Goal: Task Accomplishment & Management: Manage account settings

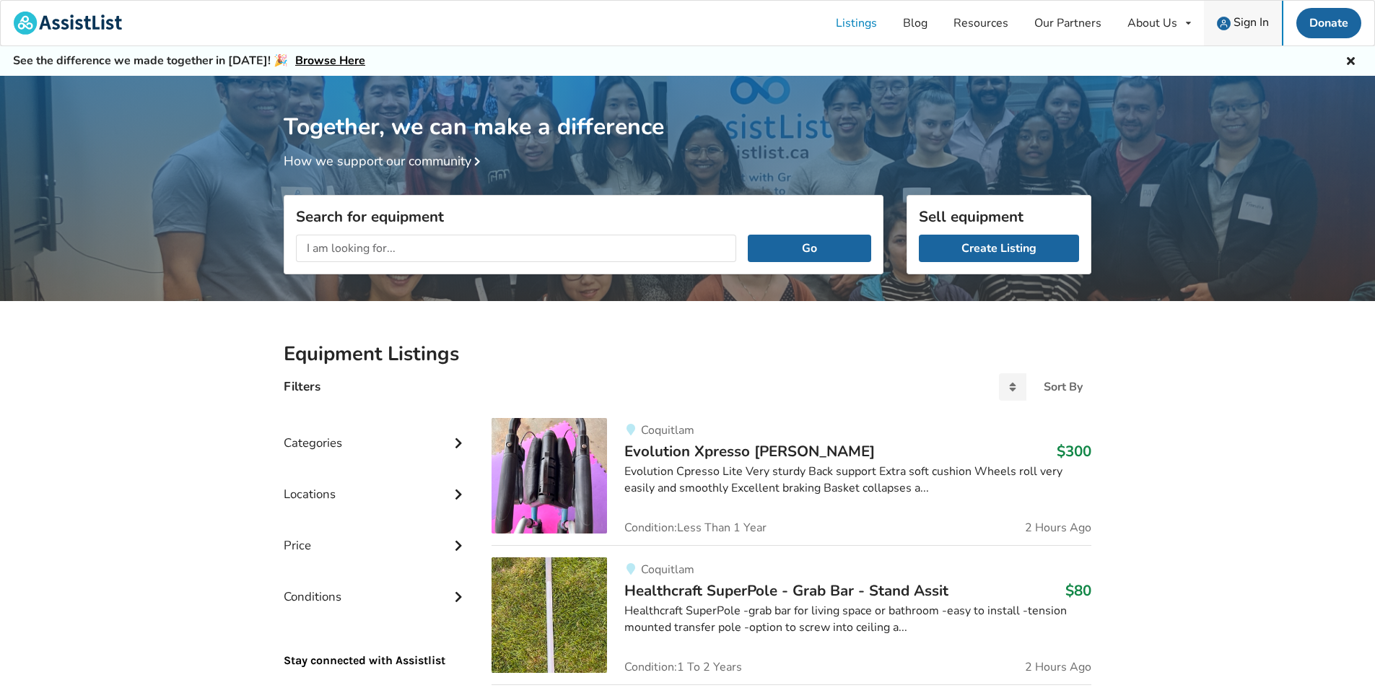
click at [1248, 22] on span "Sign In" at bounding box center [1250, 22] width 35 height 16
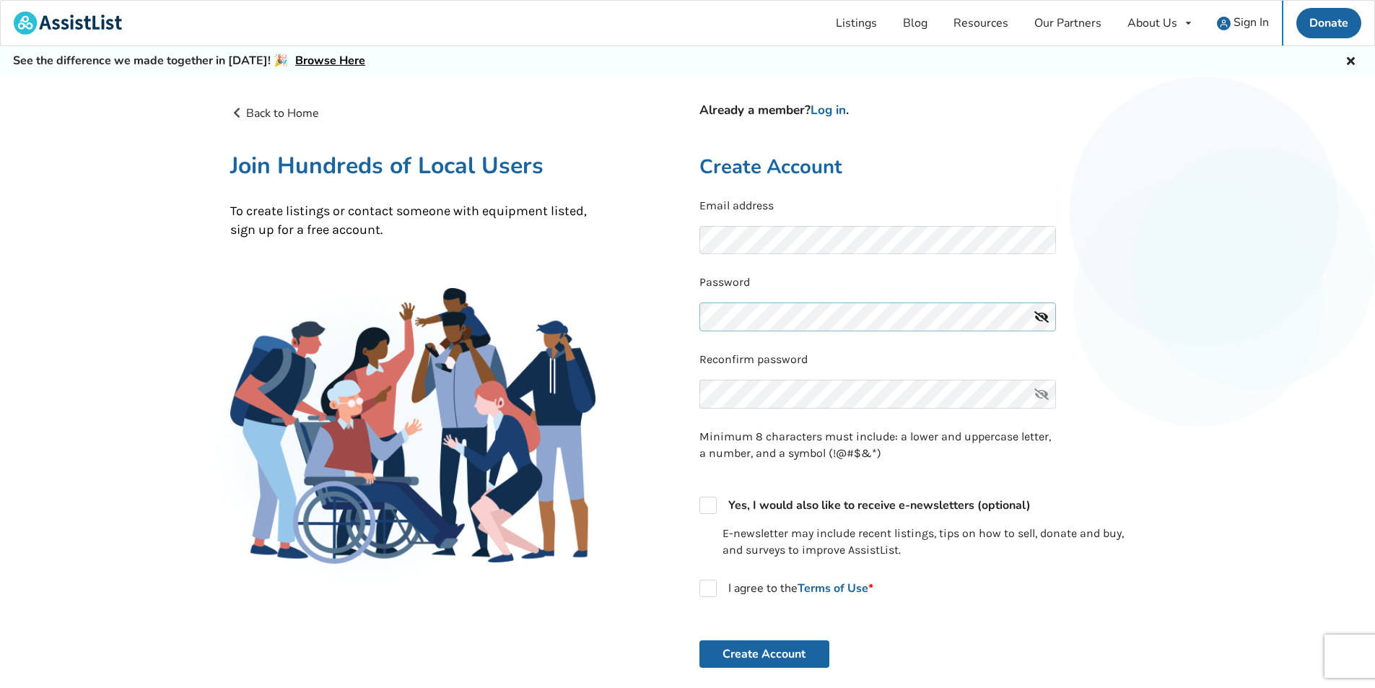
click at [699, 640] on button "Create Account" at bounding box center [764, 653] width 130 height 27
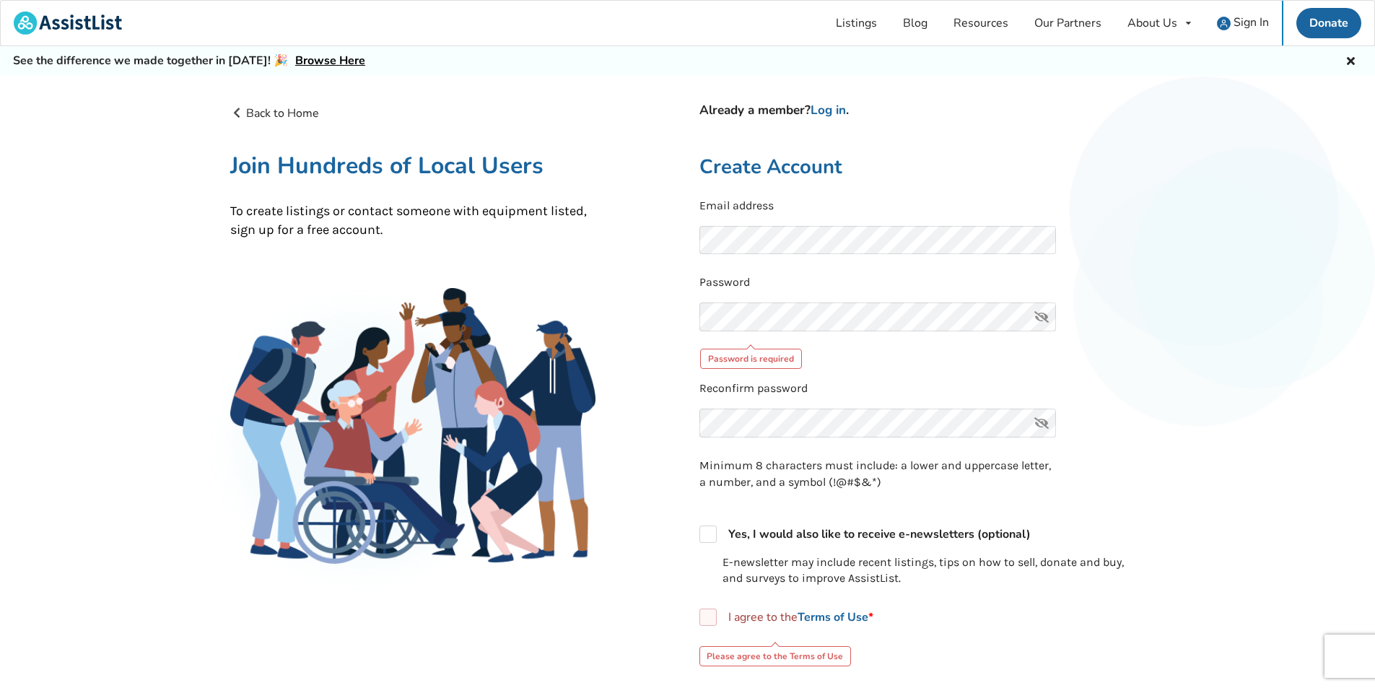
click at [1039, 315] on icon at bounding box center [1041, 316] width 29 height 29
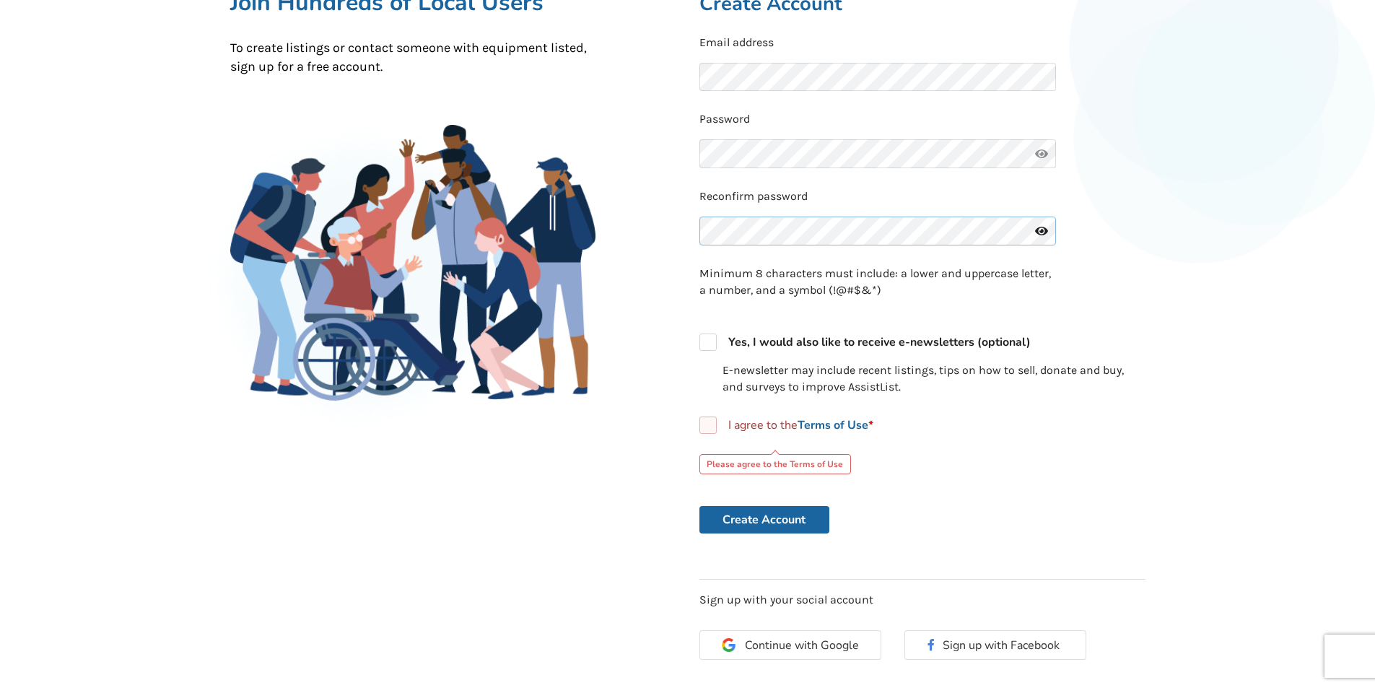
scroll to position [217, 0]
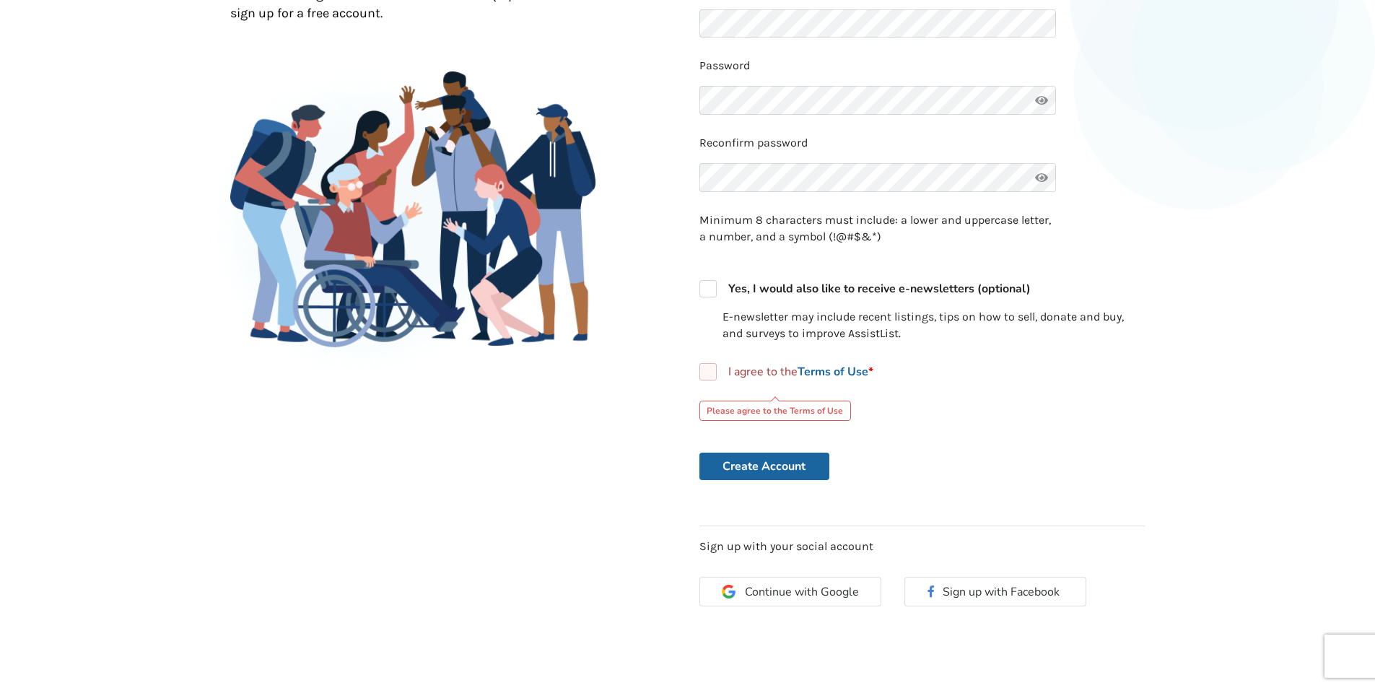
click at [709, 378] on label "I agree to the Terms of Use *" at bounding box center [786, 371] width 174 height 17
checkbox input "true"
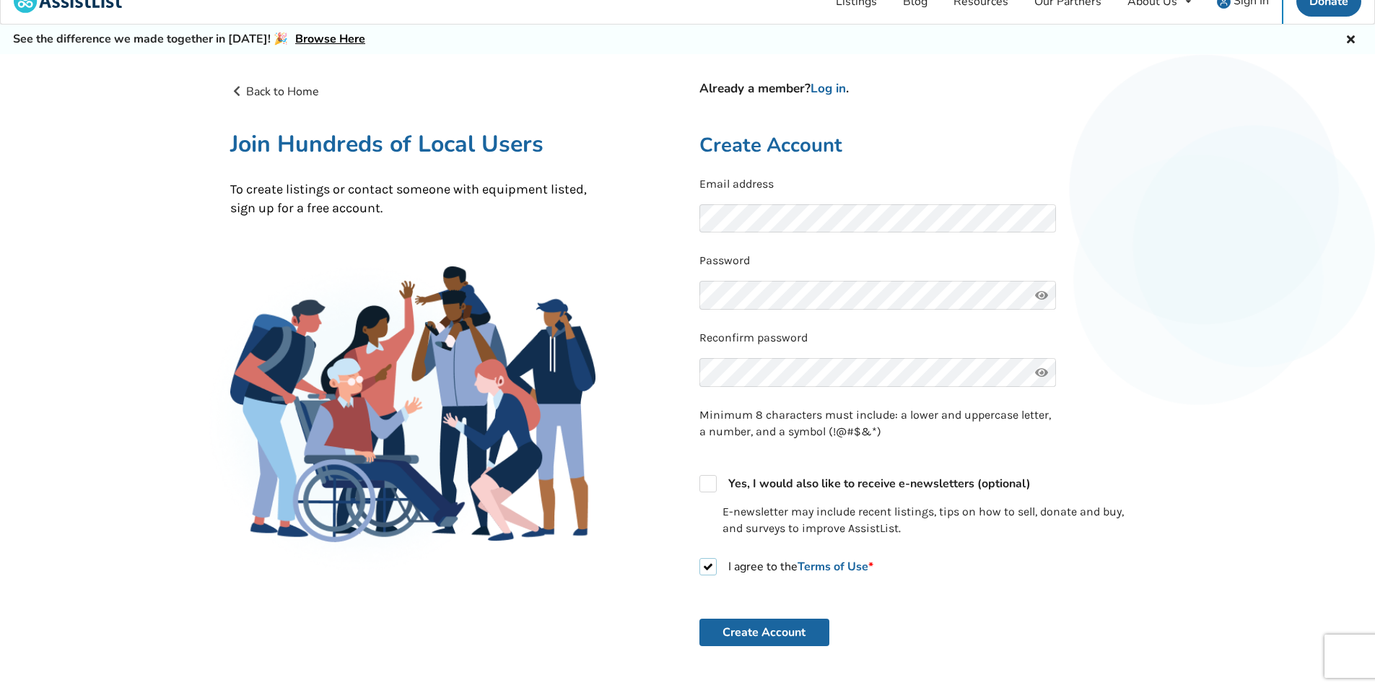
scroll to position [0, 0]
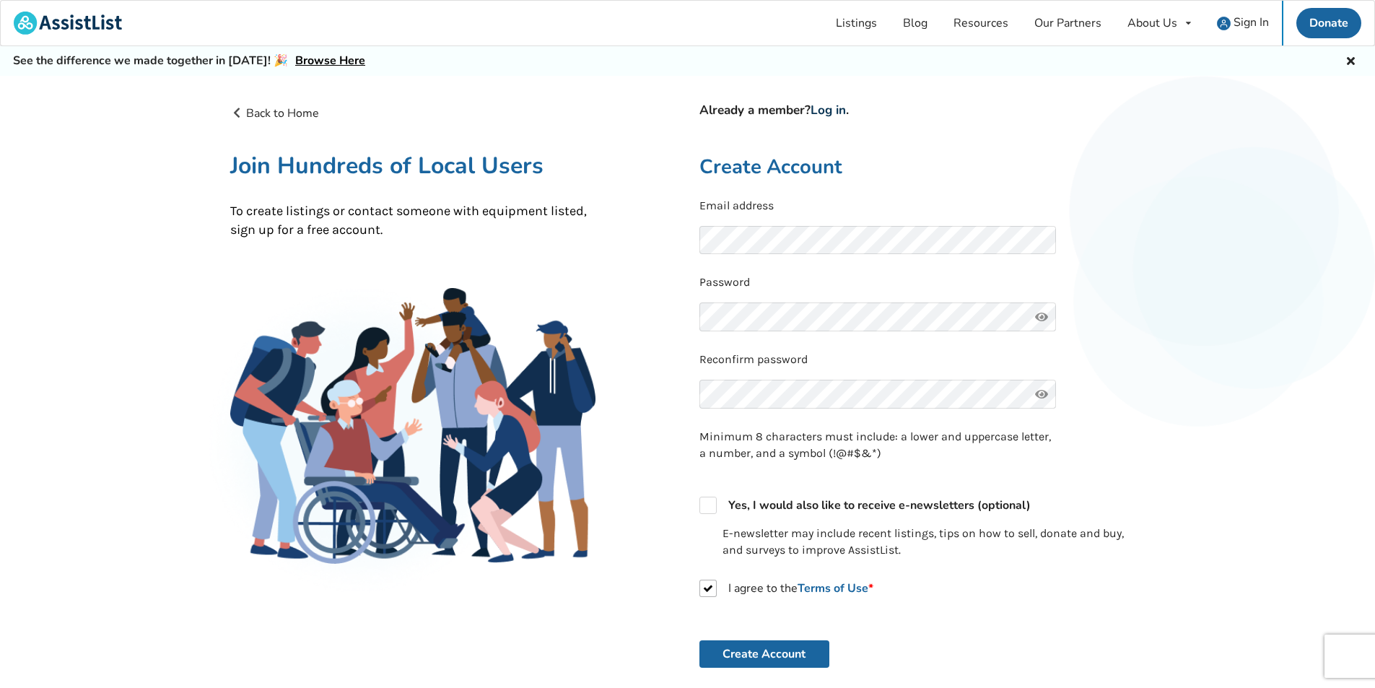
click at [839, 110] on link "Log in" at bounding box center [828, 110] width 35 height 17
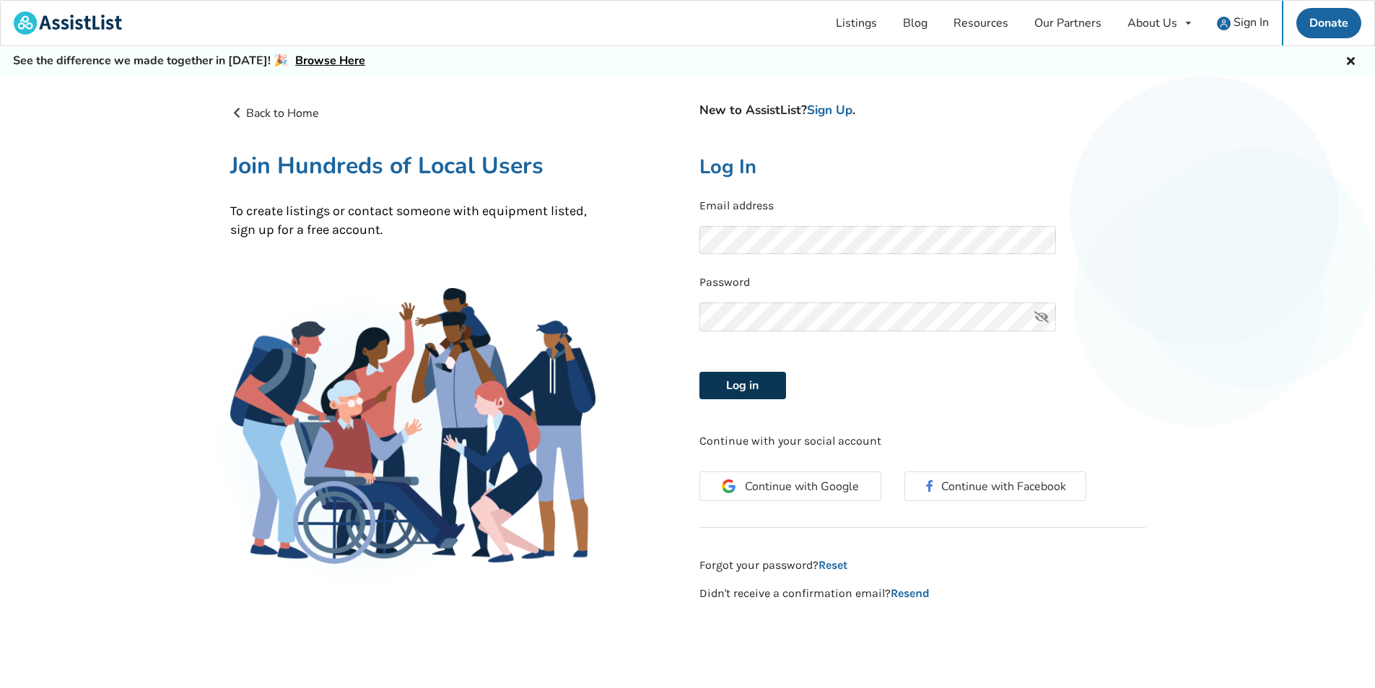
click at [754, 388] on button "Log in" at bounding box center [742, 385] width 87 height 27
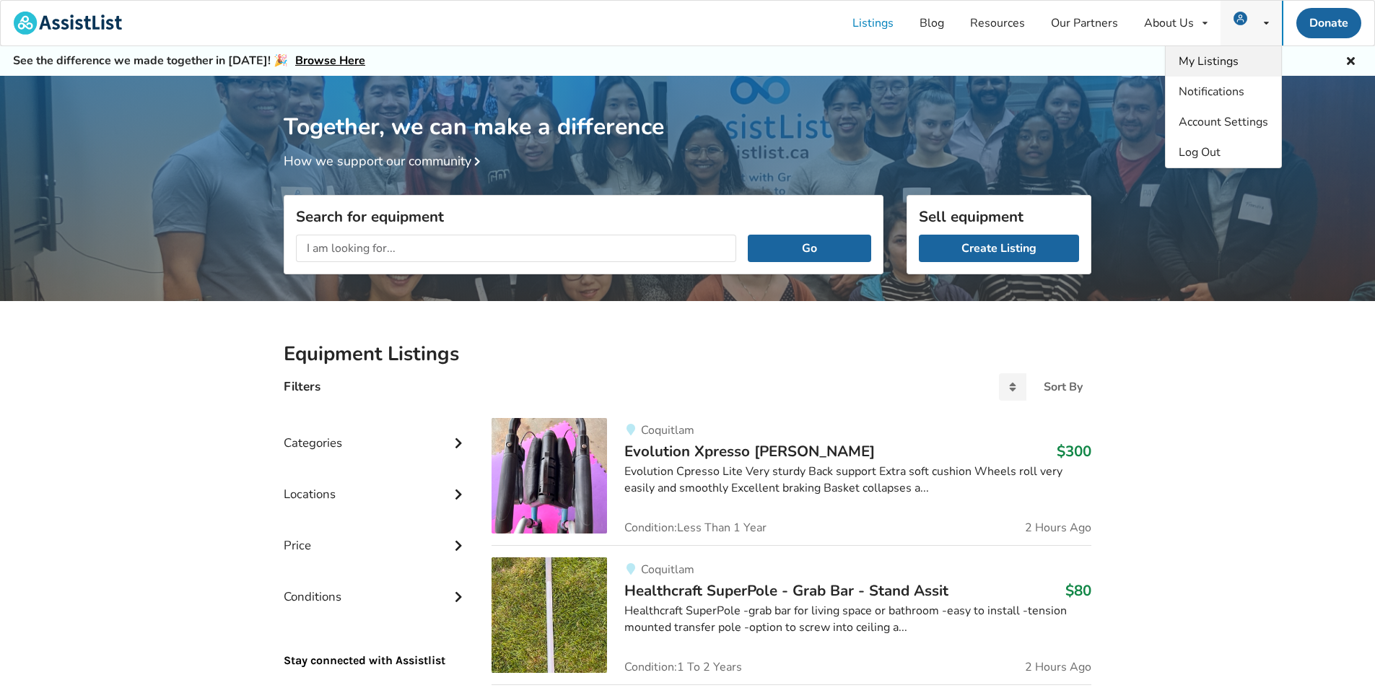
click at [1234, 61] on span "My Listings" at bounding box center [1209, 61] width 60 height 16
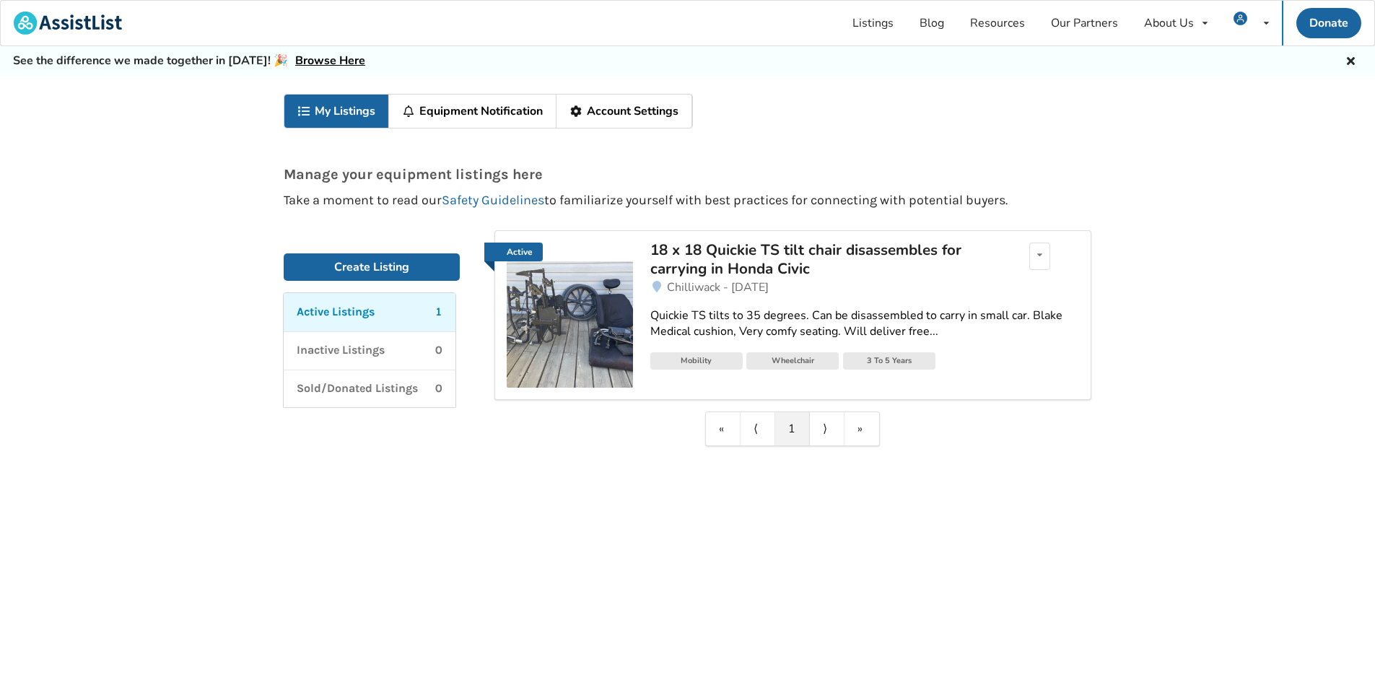
click at [406, 310] on div "Active Listings 1" at bounding box center [370, 312] width 146 height 17
click at [1042, 248] on div "Edit listing Renew listing Mark as Sold Delete listing" at bounding box center [1039, 256] width 21 height 27
click at [941, 352] on span "Delete listing" at bounding box center [967, 353] width 71 height 16
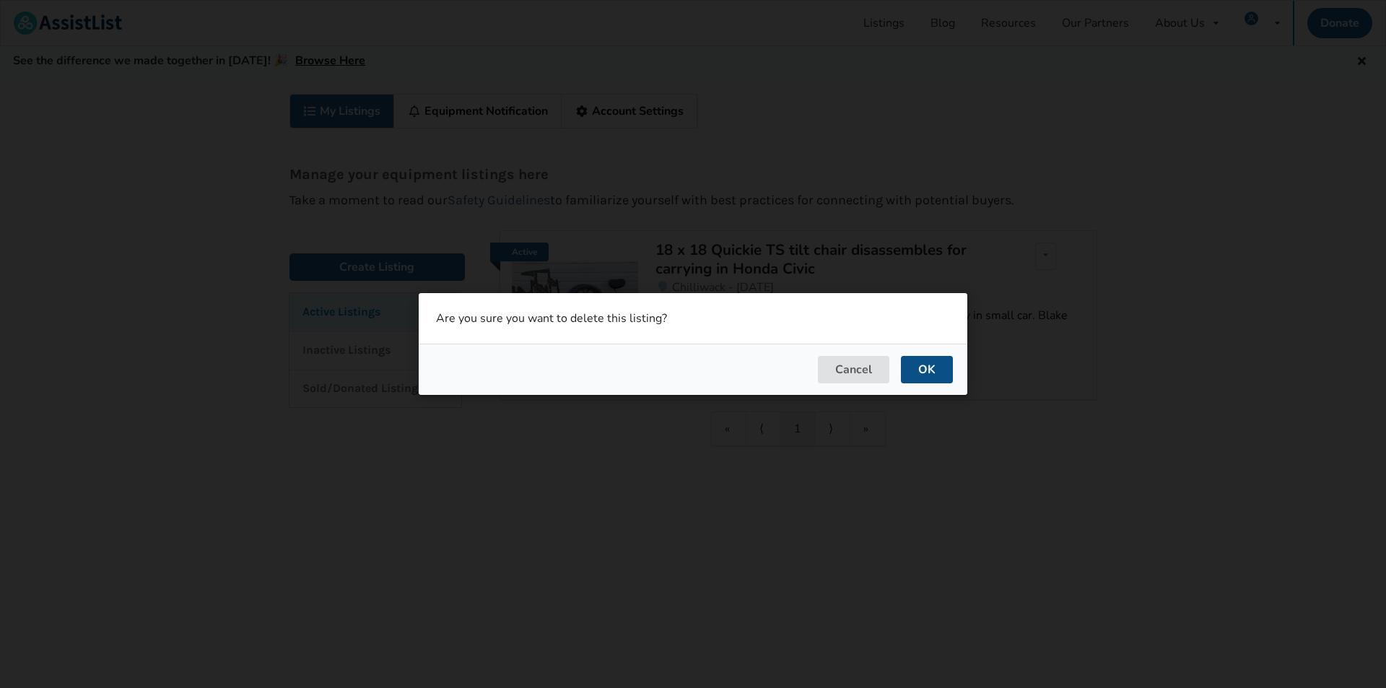
click at [932, 367] on button "OK" at bounding box center [927, 369] width 52 height 27
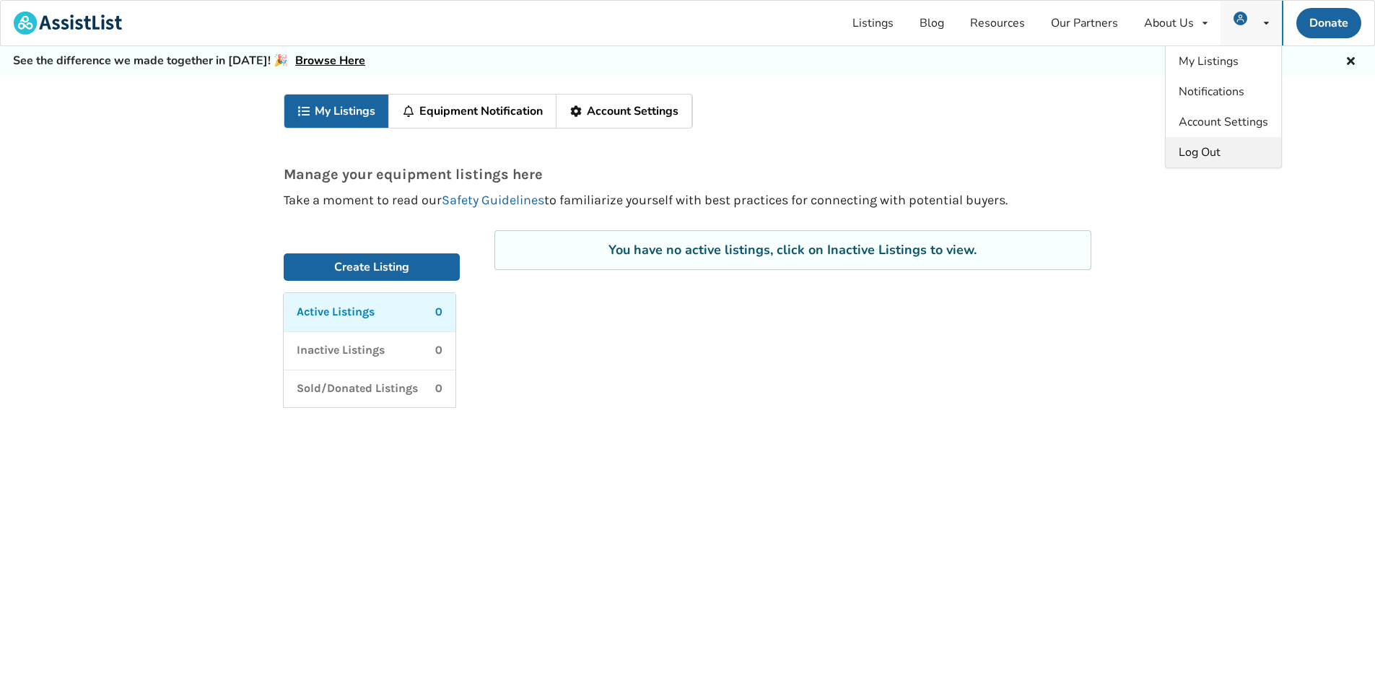
click at [1230, 155] on div "Log Out" at bounding box center [1223, 152] width 115 height 30
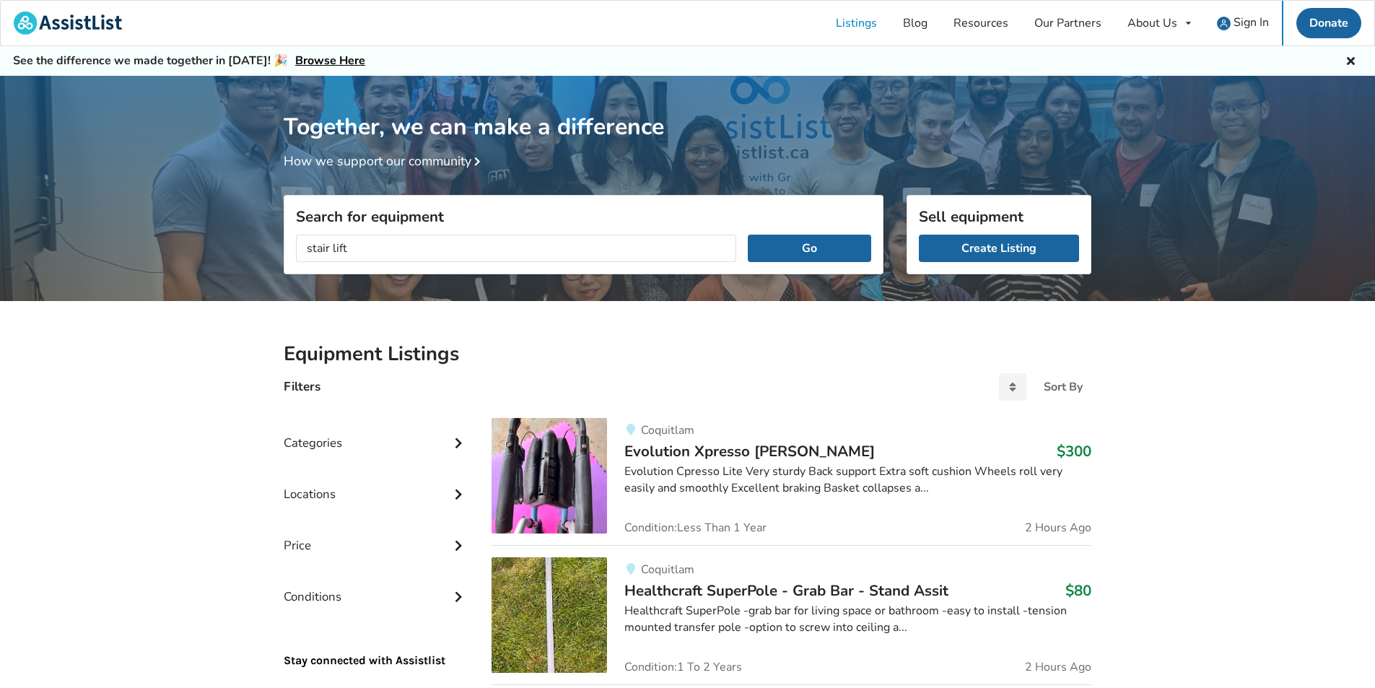
click at [748, 235] on button "Go" at bounding box center [809, 248] width 123 height 27
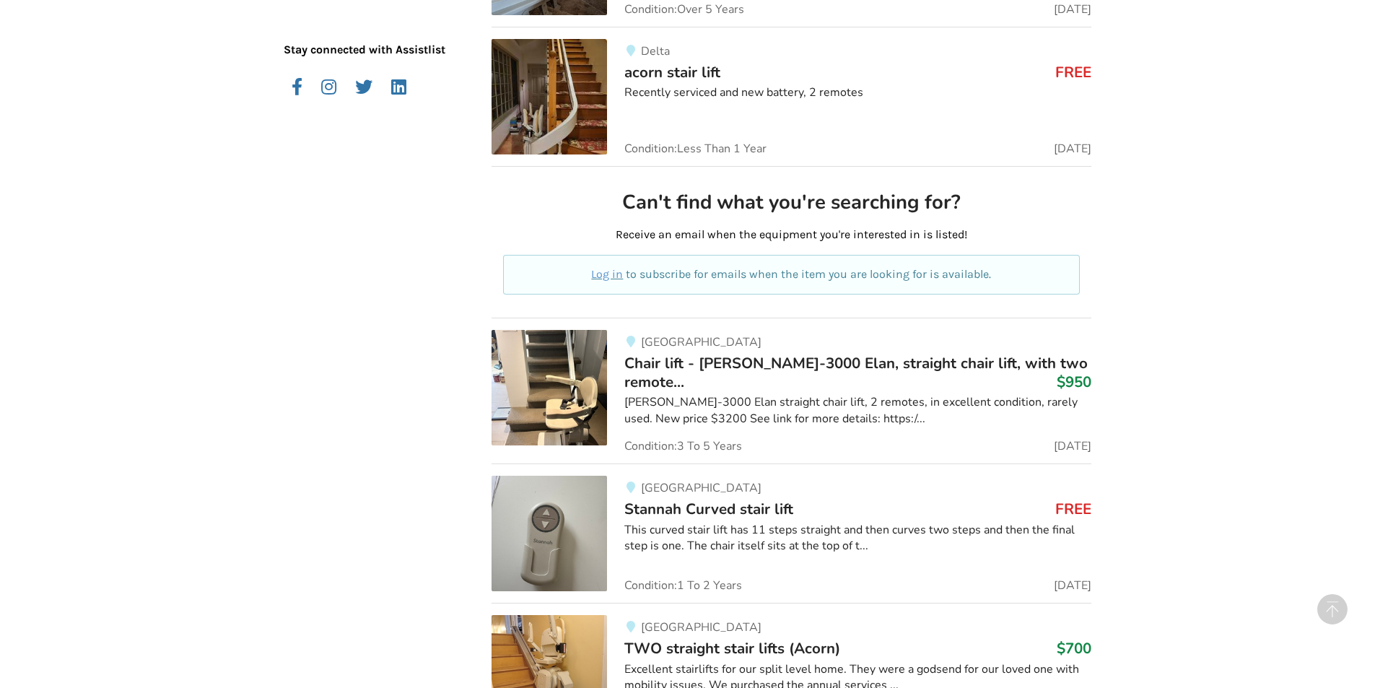
scroll to position [224, 0]
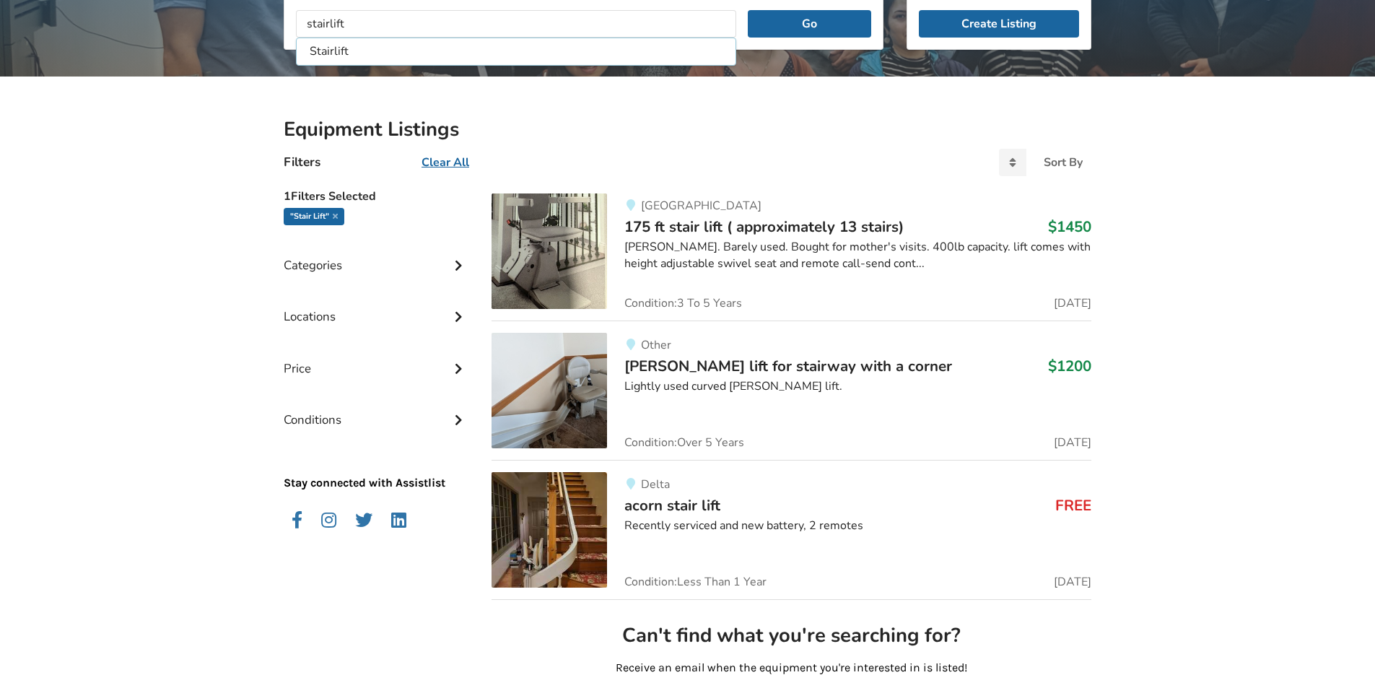
type input "stairlift"
click at [748, 10] on button "Go" at bounding box center [809, 23] width 123 height 27
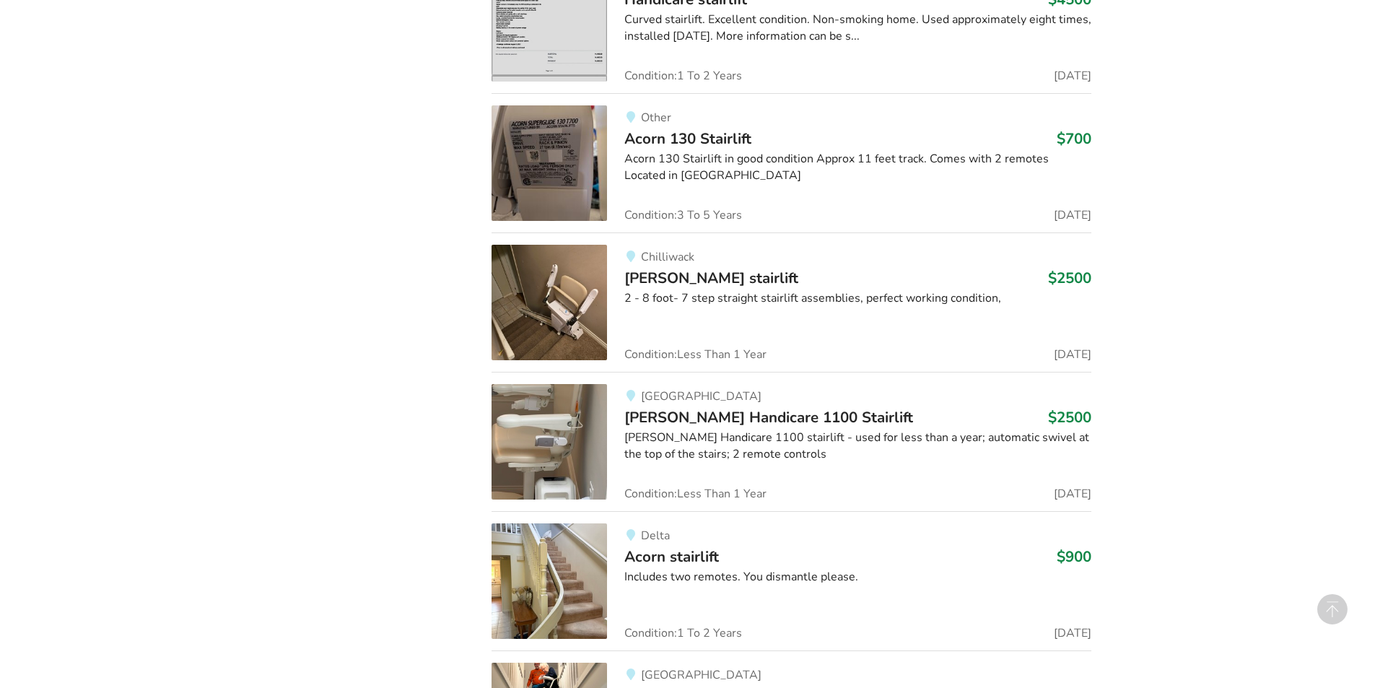
scroll to position [1502, 0]
